Goal: Task Accomplishment & Management: Complete application form

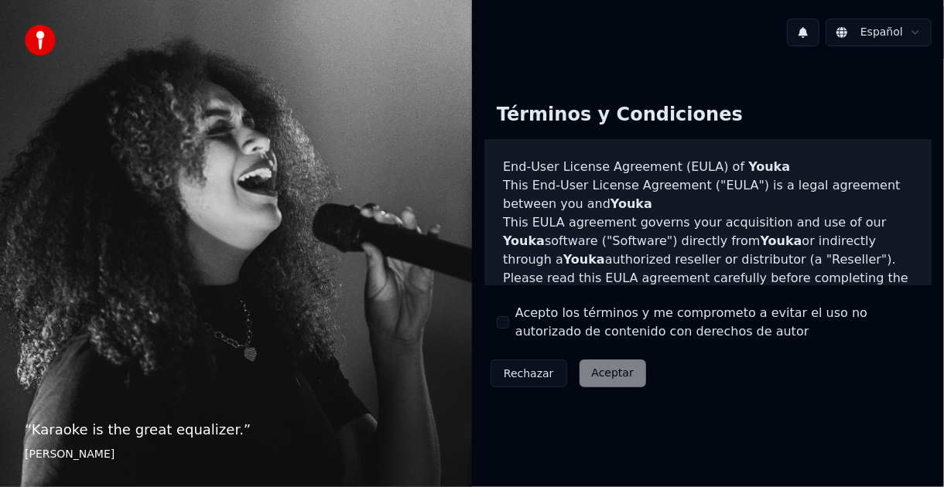
click at [602, 376] on div "Rechazar Aceptar" at bounding box center [568, 374] width 168 height 40
click at [613, 371] on div "Rechazar Aceptar" at bounding box center [568, 374] width 168 height 40
click at [610, 375] on div "Rechazar Aceptar" at bounding box center [568, 374] width 168 height 40
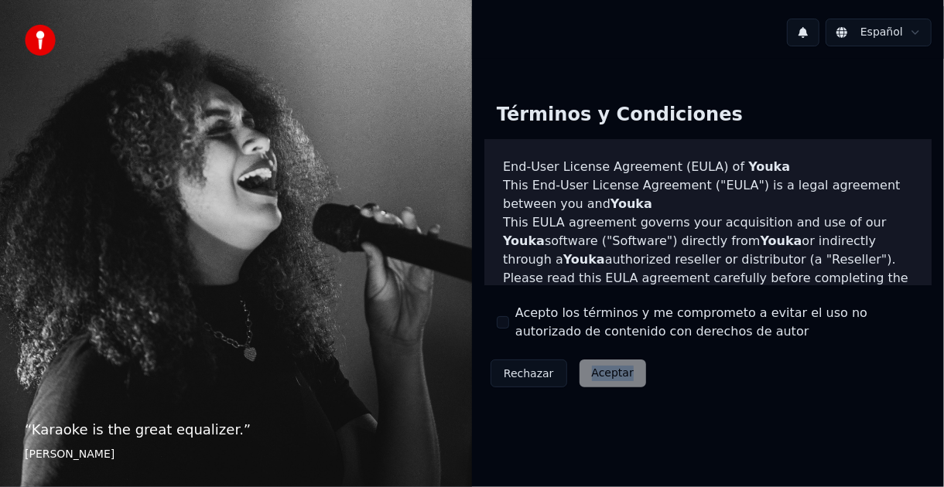
click at [610, 375] on div "Rechazar Aceptar" at bounding box center [568, 374] width 168 height 40
click at [602, 381] on div "Rechazar Aceptar" at bounding box center [568, 374] width 168 height 40
click at [77, 429] on p "“ Karaoke is the great equalizer. ”" at bounding box center [236, 430] width 422 height 22
click at [141, 426] on p "“ Karaoke is the great equalizer. ”" at bounding box center [236, 430] width 422 height 22
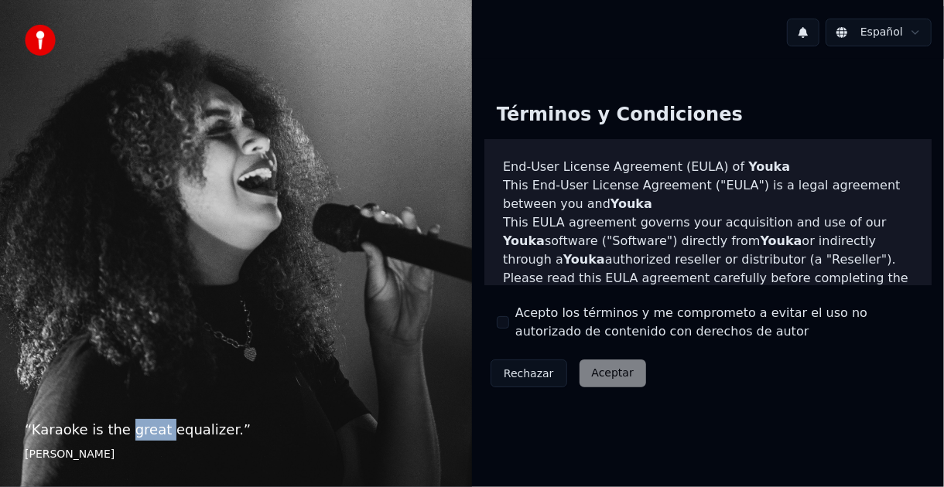
click at [509, 376] on button "Rechazar" at bounding box center [528, 374] width 77 height 28
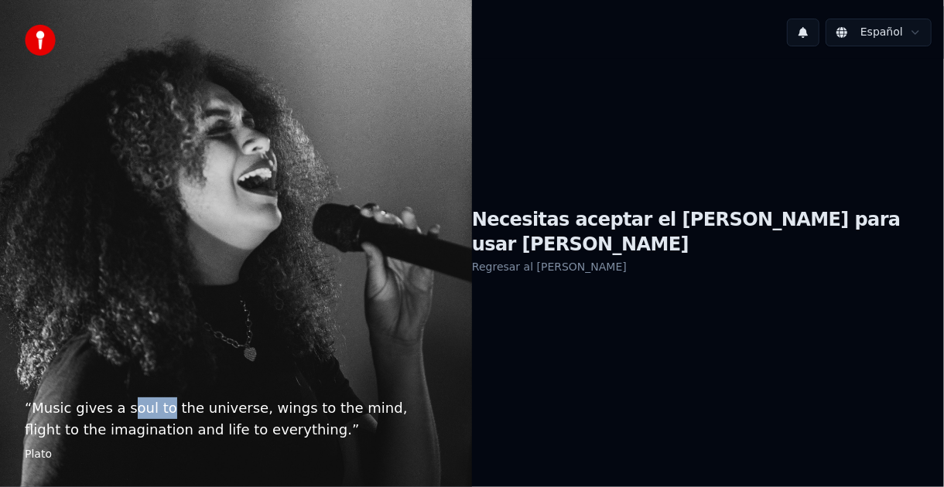
click at [579, 259] on link "Regresar al [PERSON_NAME]" at bounding box center [549, 267] width 155 height 25
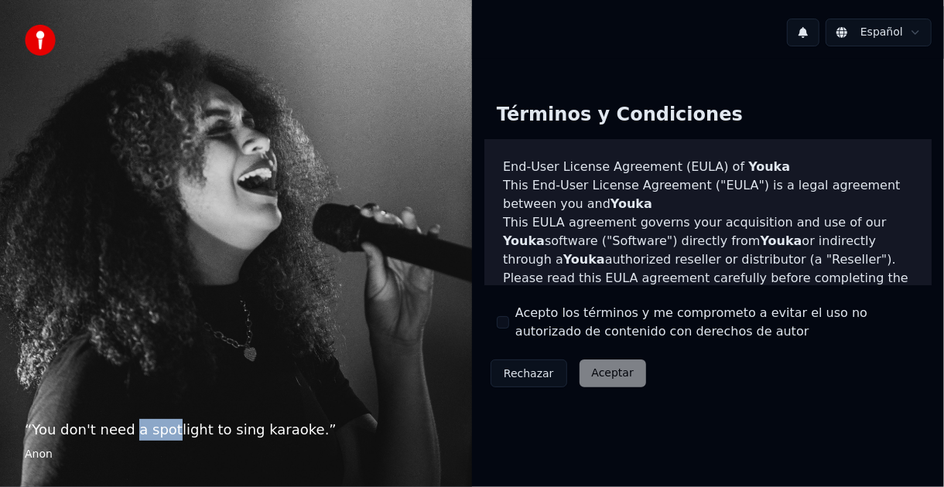
click at [808, 30] on button at bounding box center [803, 33] width 32 height 28
click at [787, 61] on div "No hay nuevas notificaciones" at bounding box center [789, 65] width 297 height 19
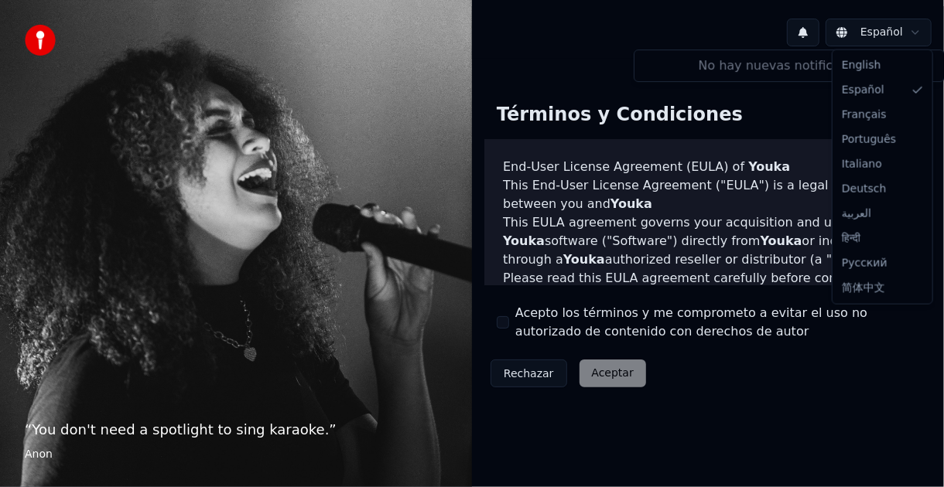
click at [842, 32] on html "“ You don't need a spotlight to sing karaoke. ” Anon Español Términos y Condici…" at bounding box center [472, 243] width 944 height 487
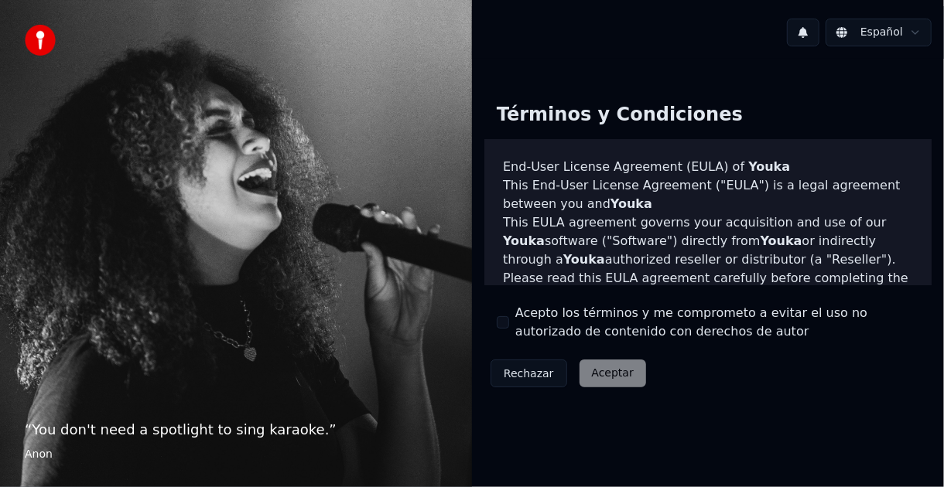
click at [842, 32] on html "“ You don't need a spotlight to sing karaoke. ” Anon Español Términos y Condici…" at bounding box center [472, 243] width 944 height 487
click at [596, 374] on div "Rechazar Aceptar" at bounding box center [568, 374] width 168 height 40
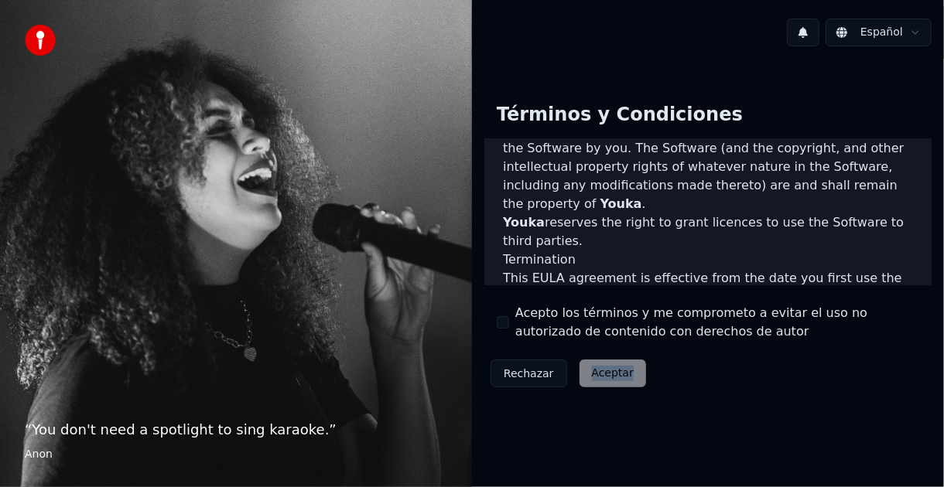
scroll to position [1064, 0]
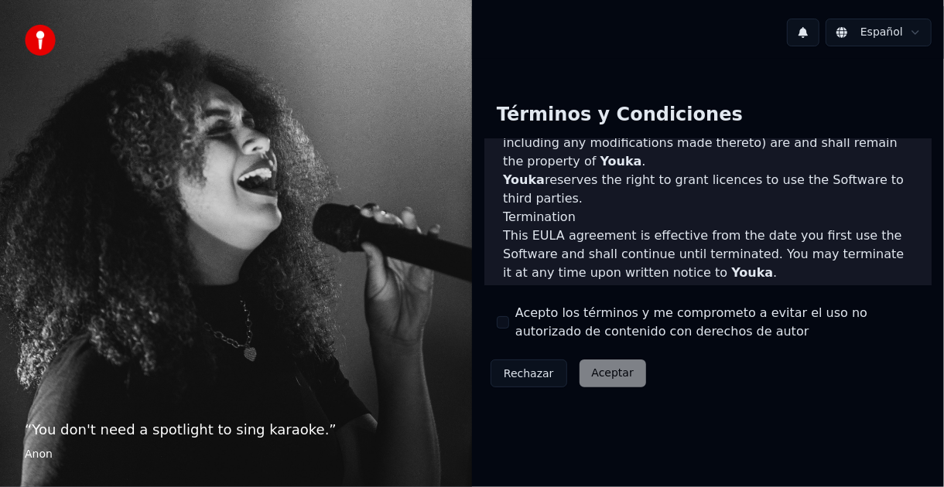
click at [707, 328] on label "Acepto los términos y me comprometo a evitar el uso no autorizado de contenido …" at bounding box center [717, 322] width 404 height 37
click at [509, 328] on button "Acepto los términos y me comprometo a evitar el uso no autorizado de contenido …" at bounding box center [503, 322] width 12 height 12
click at [616, 378] on button "Aceptar" at bounding box center [612, 374] width 67 height 28
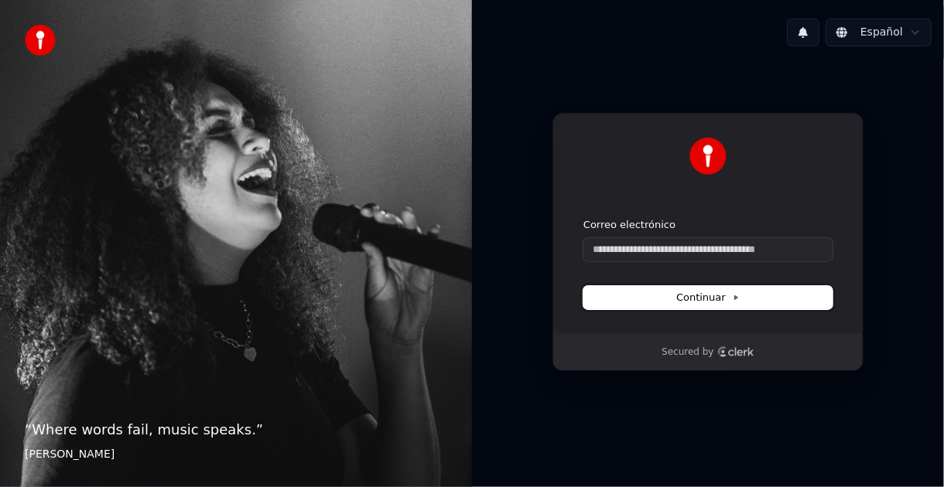
click at [696, 299] on span "Continuar" at bounding box center [707, 298] width 63 height 14
click at [699, 293] on span "Continuar" at bounding box center [707, 298] width 63 height 14
type input "**********"
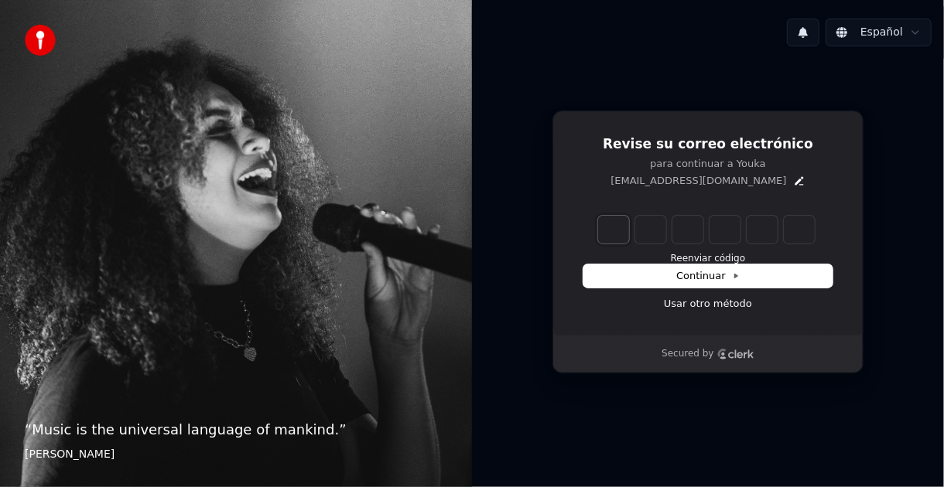
type input "*"
type input "**"
type input "*"
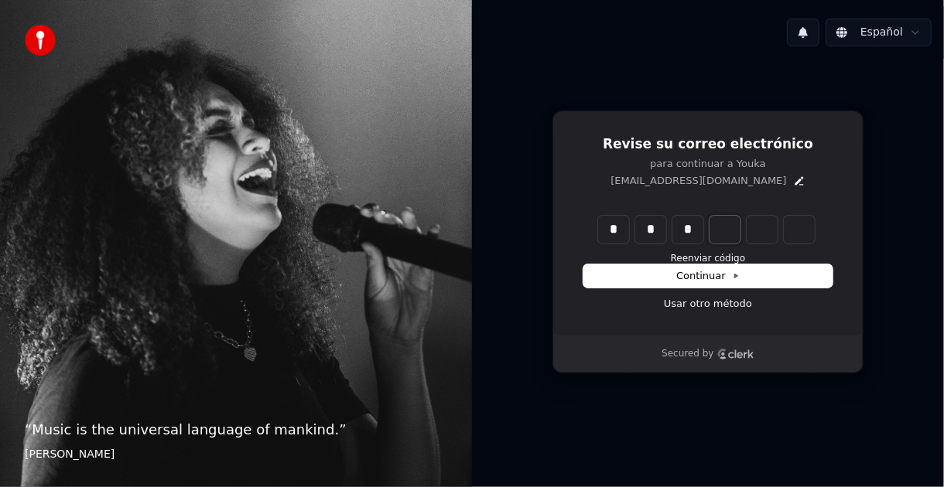
type input "***"
type input "*"
type input "****"
type input "*"
type input "******"
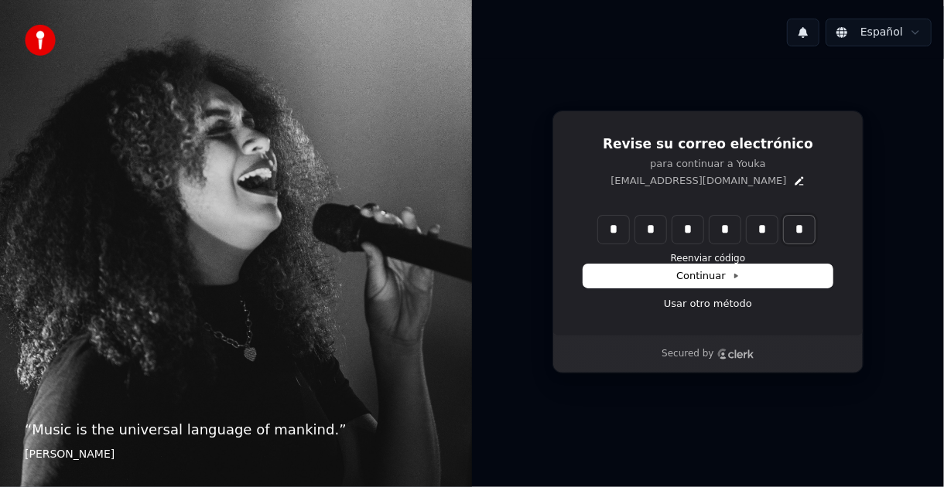
type input "*"
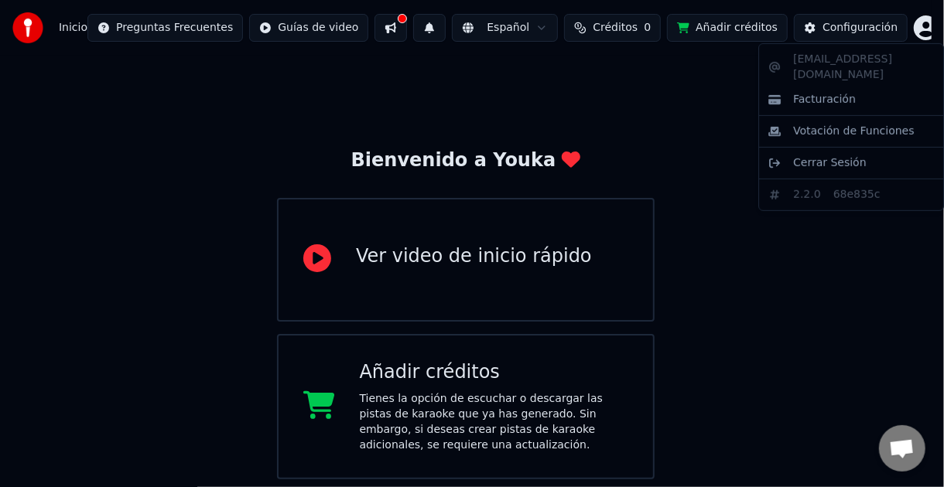
click at [907, 26] on html "Inicio Preguntas Frecuentes Guías de video Español Créditos 0 Añadir créditos C…" at bounding box center [472, 318] width 944 height 637
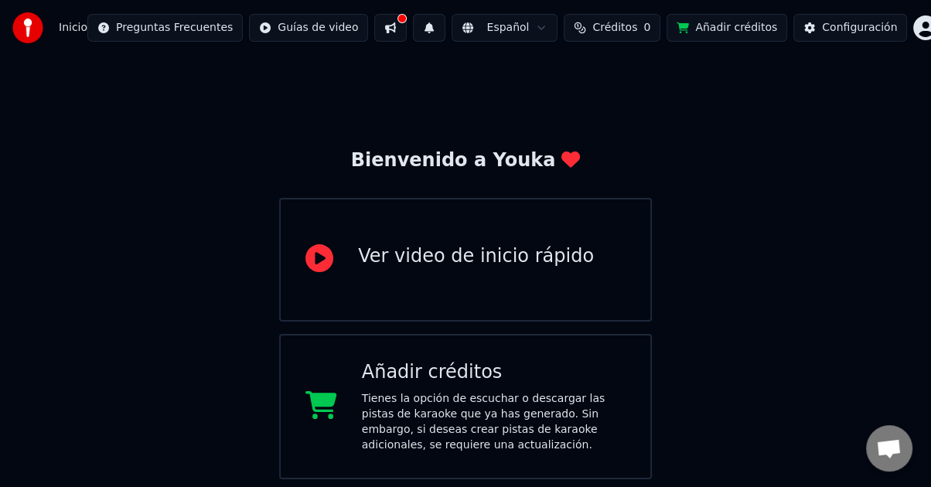
click at [849, 248] on html "Inicio Preguntas Frecuentes Guías de video Español Créditos 0 Añadir créditos C…" at bounding box center [465, 318] width 931 height 637
click at [881, 454] on span "Chat abierto" at bounding box center [890, 450] width 26 height 22
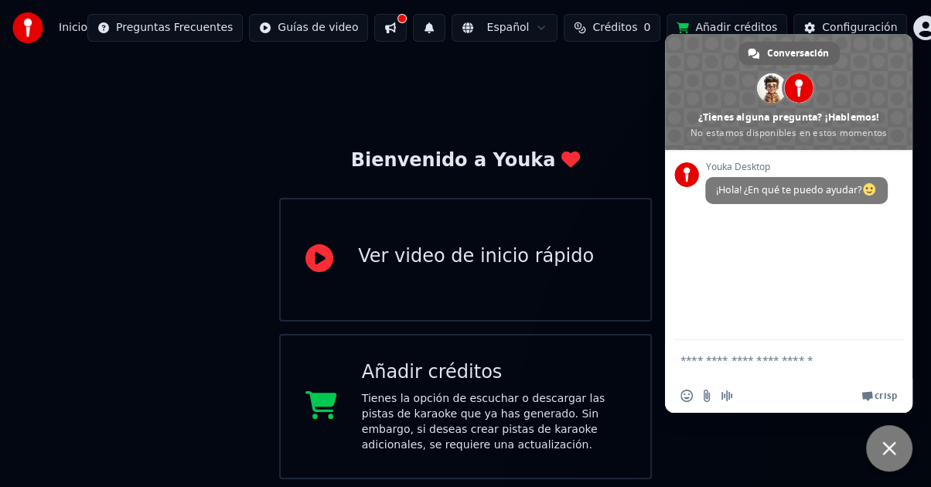
click at [767, 320] on div "Youka Desktop ¡Hola! ¿En qué te puedo ayudar?" at bounding box center [789, 245] width 248 height 190
click at [614, 86] on div "Bienvenido a Youka Ver video de inicio rápido Añadir créditos Tienes la opción …" at bounding box center [465, 347] width 931 height 582
click at [617, 93] on div "Bienvenido a Youka Ver video de inicio rápido Añadir créditos Tienes la opción …" at bounding box center [465, 347] width 931 height 582
click at [869, 396] on span at bounding box center [868, 397] width 12 height 12
click at [889, 437] on span "Cerrar el chat" at bounding box center [889, 449] width 46 height 46
